Goal: Task Accomplishment & Management: Use online tool/utility

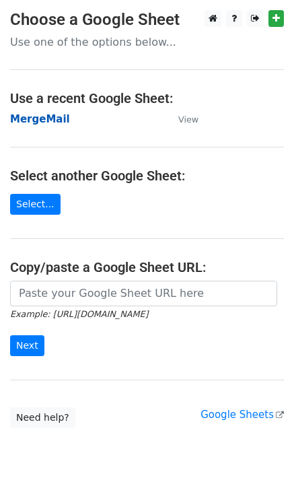
click at [52, 120] on strong "MergeMail" at bounding box center [40, 119] width 60 height 12
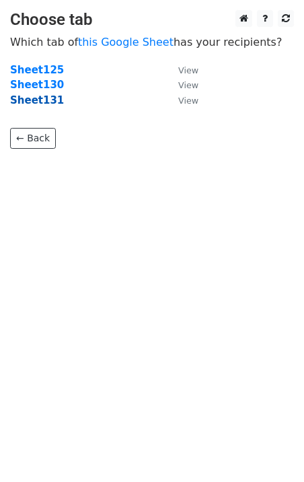
click at [45, 103] on strong "Sheet131" at bounding box center [37, 100] width 54 height 12
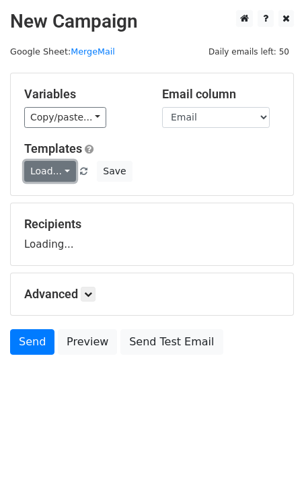
click at [49, 176] on link "Load..." at bounding box center [50, 171] width 52 height 21
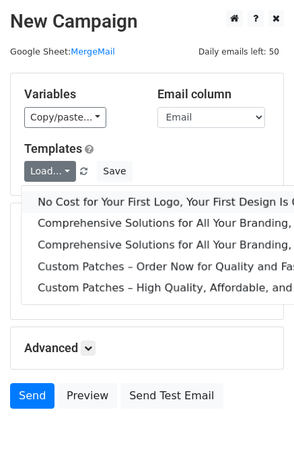
click at [76, 203] on link "No Cost for Your First Logo, Your First Design Is On Us!" at bounding box center [275, 202] width 507 height 22
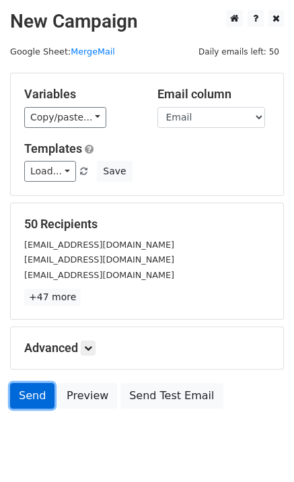
click at [26, 390] on link "Send" at bounding box center [32, 396] width 44 height 26
click at [40, 398] on link "Send" at bounding box center [32, 396] width 44 height 26
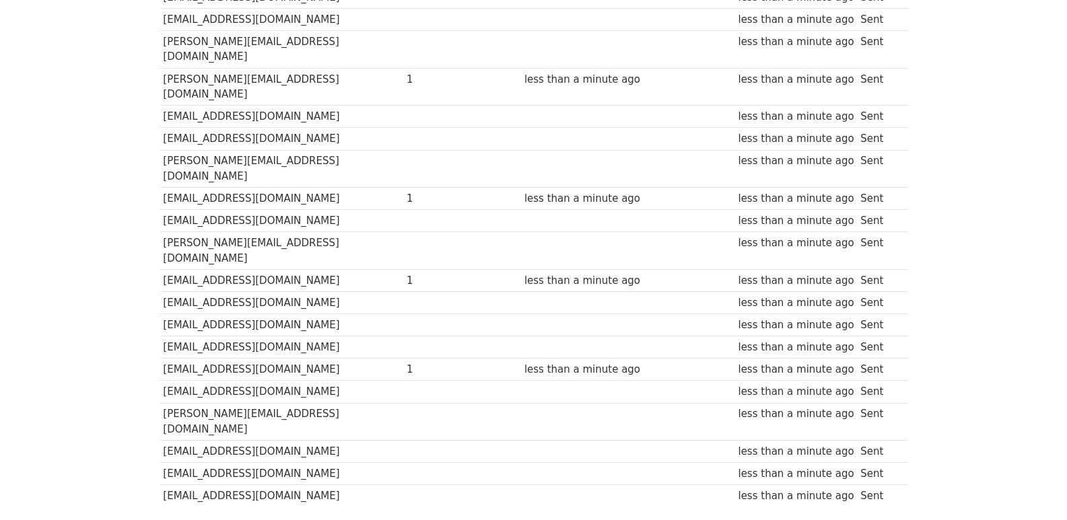
scroll to position [937, 0]
